Goal: Transaction & Acquisition: Obtain resource

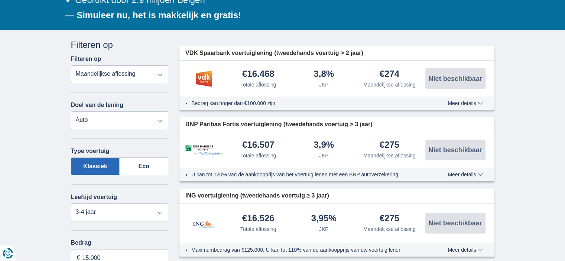
scroll to position [149, 0]
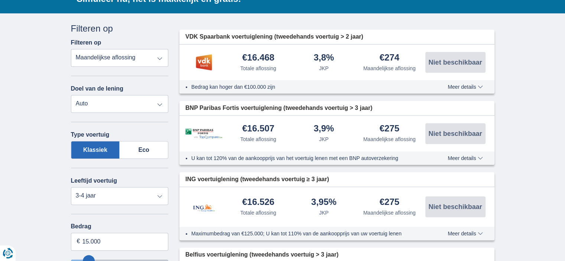
click at [138, 62] on select "Totale aflossing JKP Maandelijkse aflossing" at bounding box center [120, 58] width 98 height 18
drag, startPoint x: 33, startPoint y: 81, endPoint x: 41, endPoint y: 83, distance: 8.6
click at [98, 103] on select "Persoonlijke lening Auto Moto / fiets Mobilhome / caravan Renovatie Energie Sch…" at bounding box center [120, 104] width 98 height 18
click at [71, 95] on select "Persoonlijke lening Auto Moto / fiets Mobilhome / caravan Renovatie Energie Sch…" at bounding box center [120, 104] width 98 height 18
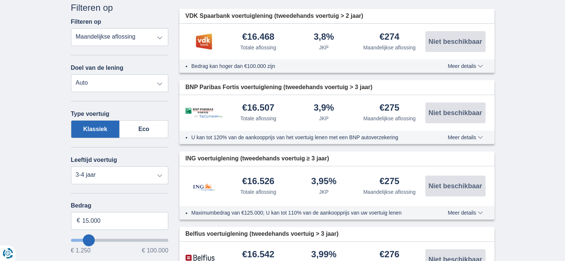
scroll to position [186, 0]
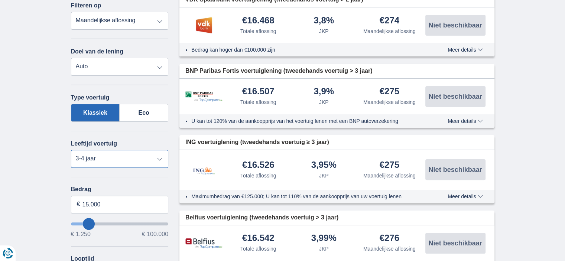
click at [96, 158] on select "Nieuw 0-1 jaar 1-2 jaar 2-3 jaar 3-4 jaar 4-5 jaar 5+ jaar" at bounding box center [120, 159] width 98 height 18
click at [103, 158] on select "Nieuw 0-1 jaar 1-2 jaar 2-3 jaar 3-4 jaar 4-5 jaar 5+ jaar" at bounding box center [120, 159] width 98 height 18
select select "5+"
click at [71, 150] on select "Nieuw 0-1 jaar 1-2 jaar 2-3 jaar 3-4 jaar 4-5 jaar 5+ jaar" at bounding box center [120, 159] width 98 height 18
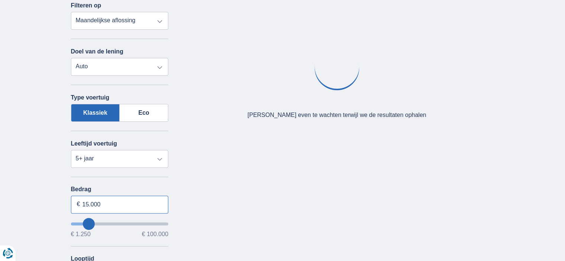
click at [110, 206] on input "15.000" at bounding box center [120, 205] width 98 height 18
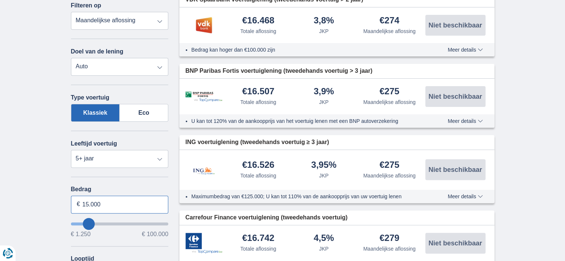
click at [89, 204] on input "15.000" at bounding box center [120, 205] width 98 height 18
type input "17.000"
type input "17250"
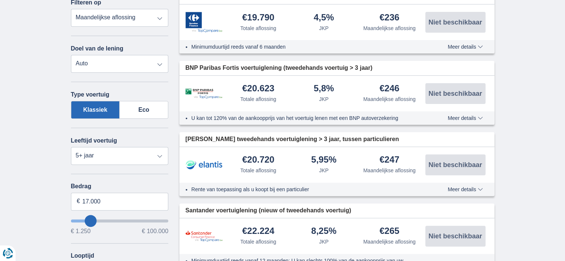
scroll to position [260, 0]
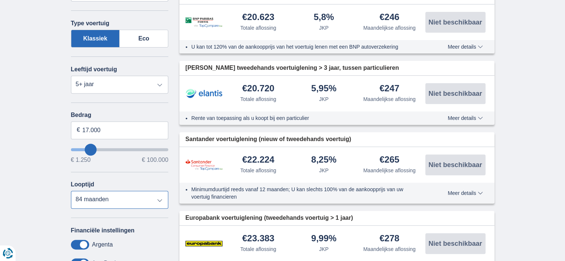
click at [97, 194] on select "12 maanden 18 maanden 24 maanden 30 maanden 36 maanden 42 maanden 48 maanden 60…" at bounding box center [120, 200] width 98 height 18
select select "48"
click at [71, 191] on select "12 maanden 18 maanden 24 maanden 30 maanden 36 maanden 42 maanden 48 maanden 60…" at bounding box center [120, 200] width 98 height 18
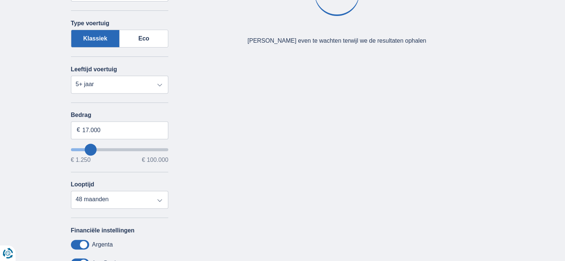
click at [49, 157] on div "× widget.non-eligible-application.title widget.non-eligible-application.text no…" at bounding box center [282, 138] width 565 height 473
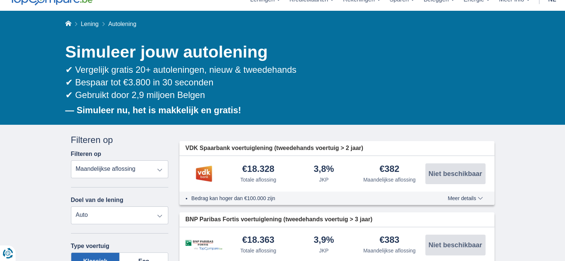
scroll to position [74, 0]
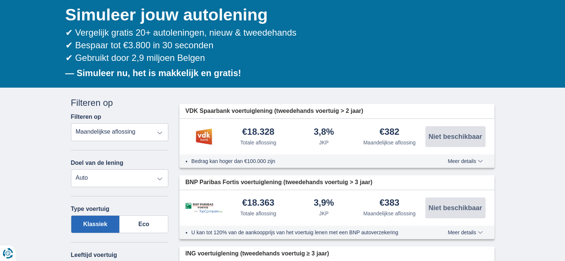
click at [476, 161] on span "Meer details" at bounding box center [465, 161] width 35 height 5
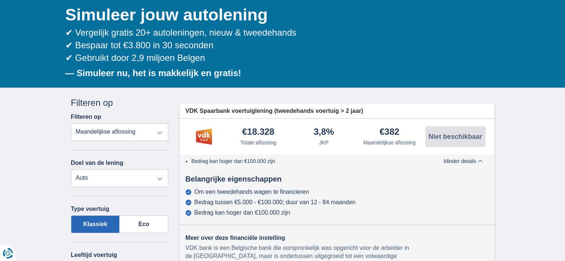
click at [474, 161] on span "Minder details" at bounding box center [463, 161] width 39 height 5
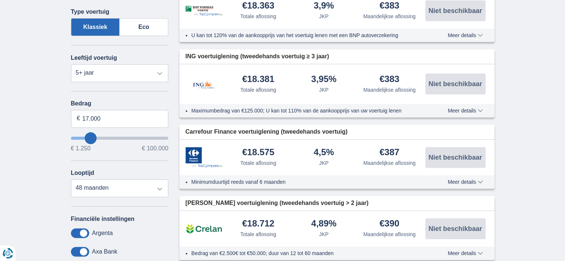
scroll to position [446, 0]
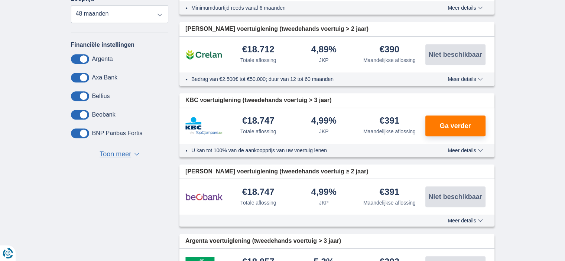
click at [527, 139] on div "× widget.non-eligible-application.title widget.non-eligible-application.text no…" at bounding box center [282, 236] width 565 height 1041
click at [468, 151] on span "Meer details" at bounding box center [465, 150] width 35 height 5
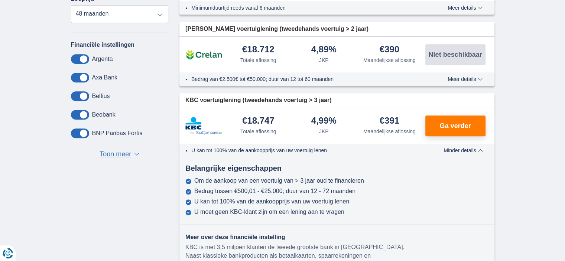
scroll to position [520, 0]
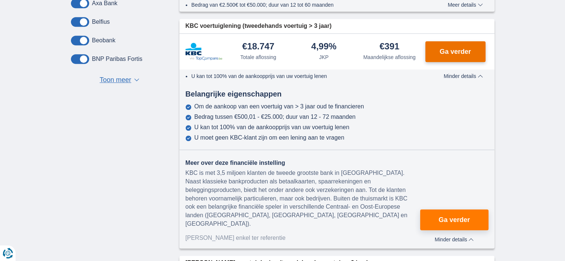
click at [444, 50] on span "Ga verder" at bounding box center [455, 51] width 31 height 7
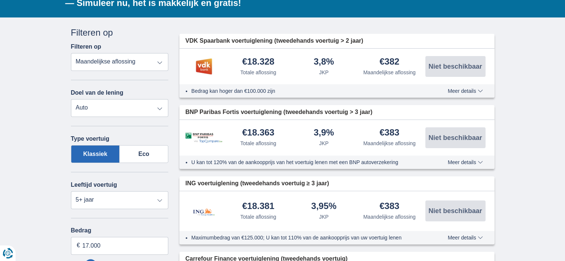
scroll to position [0, 0]
